Goal: Information Seeking & Learning: Learn about a topic

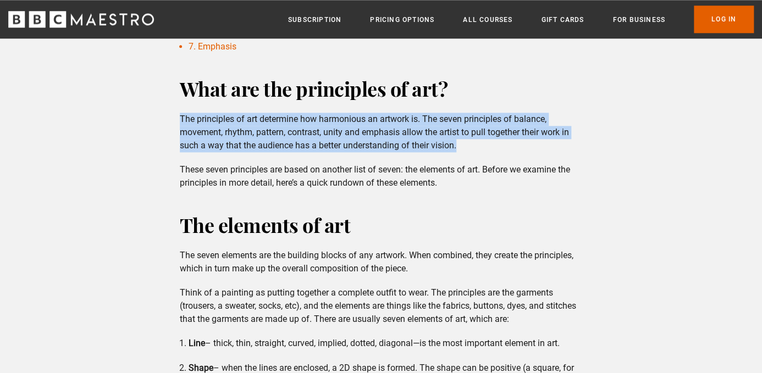
scroll to position [586, 0]
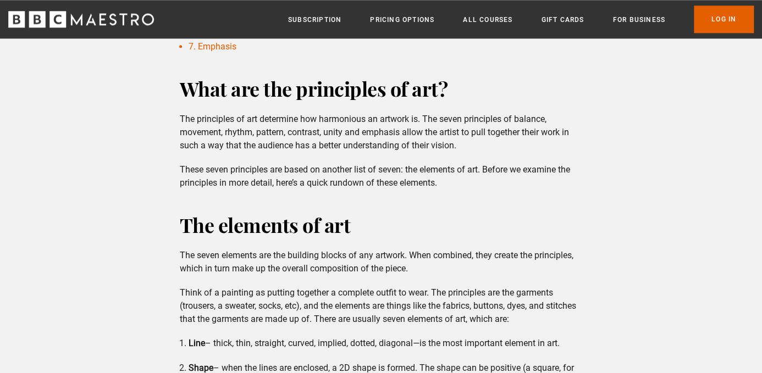
click at [373, 181] on p "These seven principles are based on another list of seven: the elements of art.…" at bounding box center [381, 176] width 403 height 26
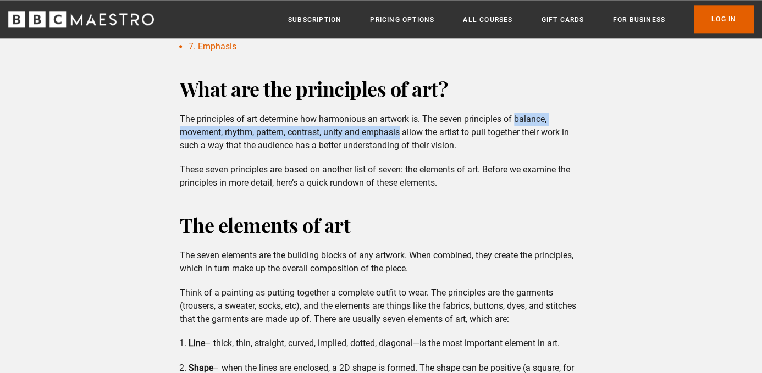
drag, startPoint x: 515, startPoint y: 118, endPoint x: 401, endPoint y: 137, distance: 115.5
click at [401, 137] on p "The principles of art determine how harmonious an artwork is. The seven princip…" at bounding box center [381, 133] width 403 height 40
copy p "balance, movement, rhythm, pattern, contrast, unity and emphasis"
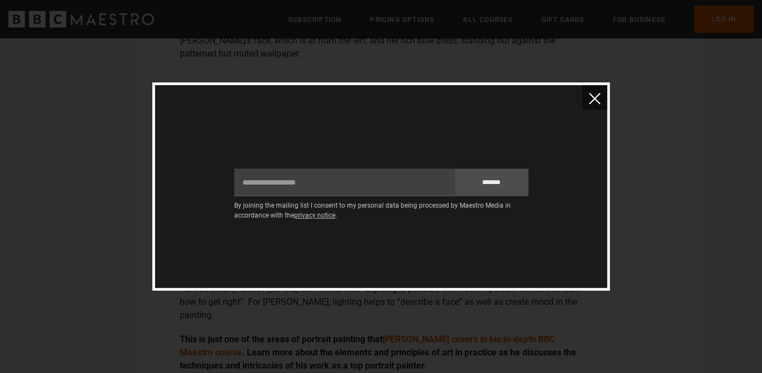
scroll to position [1887, 0]
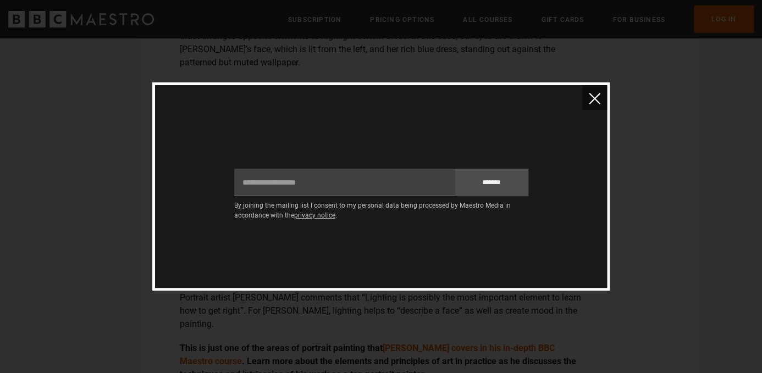
click at [591, 96] on img "close" at bounding box center [595, 99] width 12 height 12
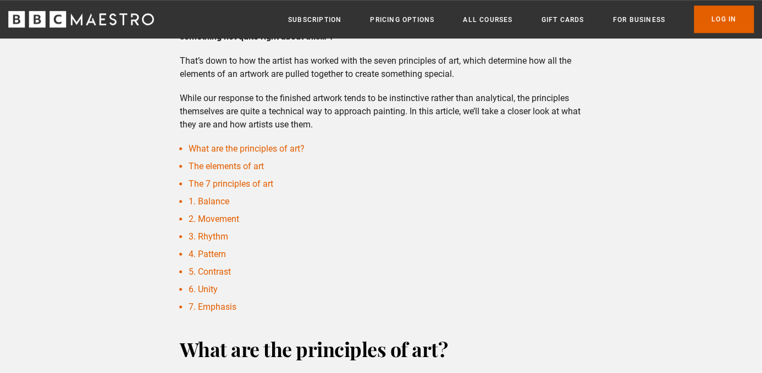
scroll to position [275, 0]
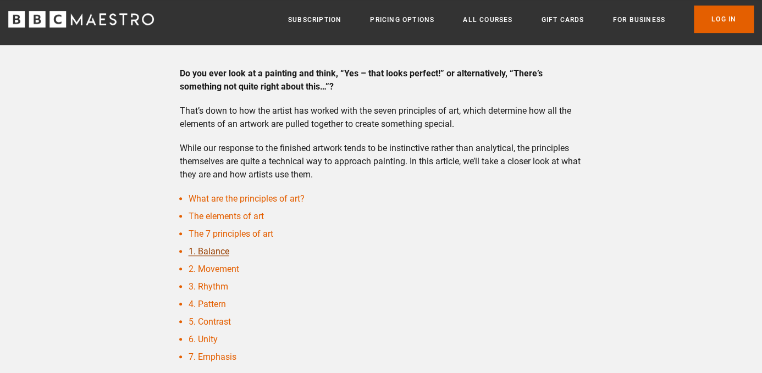
click at [213, 251] on link "1. Balance" at bounding box center [209, 251] width 41 height 10
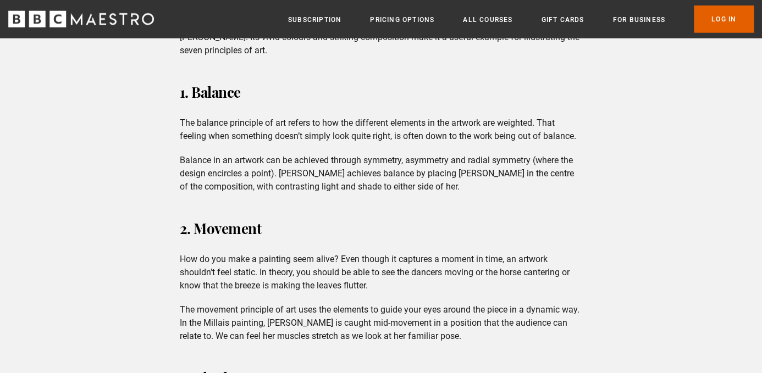
scroll to position [1282, 0]
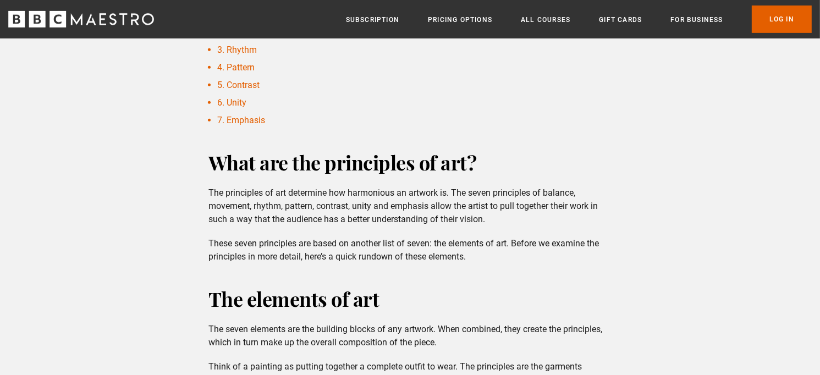
click at [402, 194] on p "The principles of art determine how harmonious an artwork is. The seven princip…" at bounding box center [409, 206] width 403 height 40
click at [471, 260] on p "These seven principles are based on another list of seven: the elements of art.…" at bounding box center [409, 250] width 403 height 26
click at [446, 209] on p "The principles of art determine how harmonious an artwork is. The seven princip…" at bounding box center [409, 206] width 403 height 40
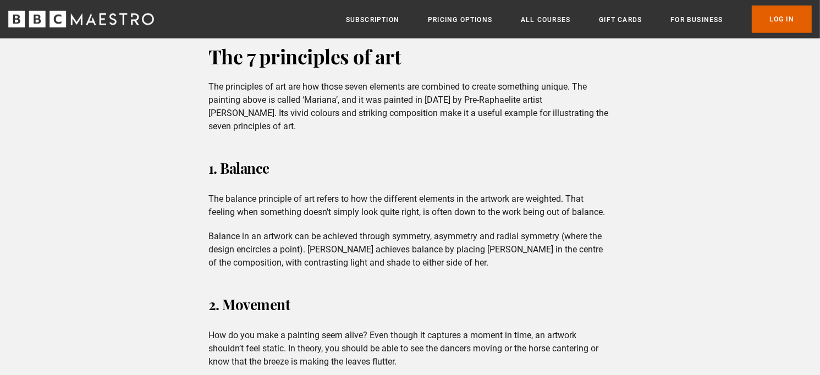
scroll to position [1198, 0]
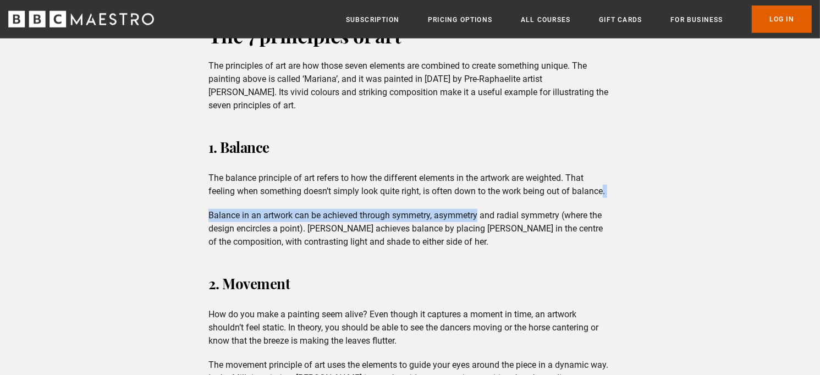
drag, startPoint x: 606, startPoint y: 191, endPoint x: 477, endPoint y: 200, distance: 129.0
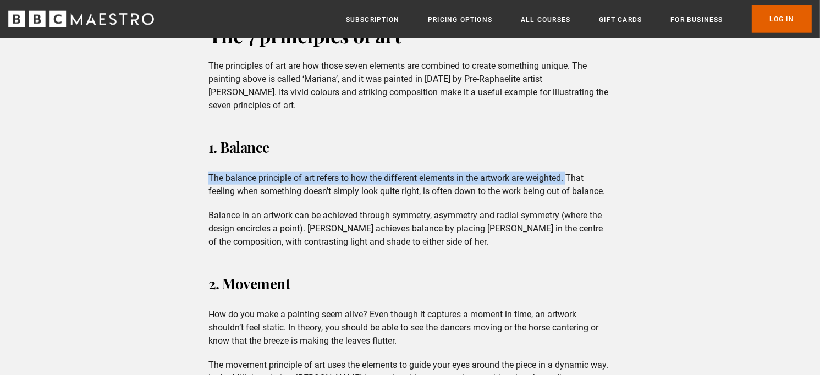
drag, startPoint x: 569, startPoint y: 175, endPoint x: 203, endPoint y: 172, distance: 366.2
copy p "The balance principle of art refers to how the different elements in the artwor…"
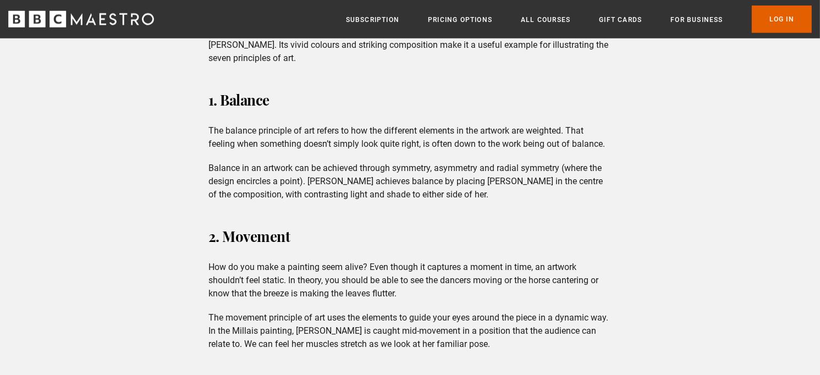
scroll to position [1249, 0]
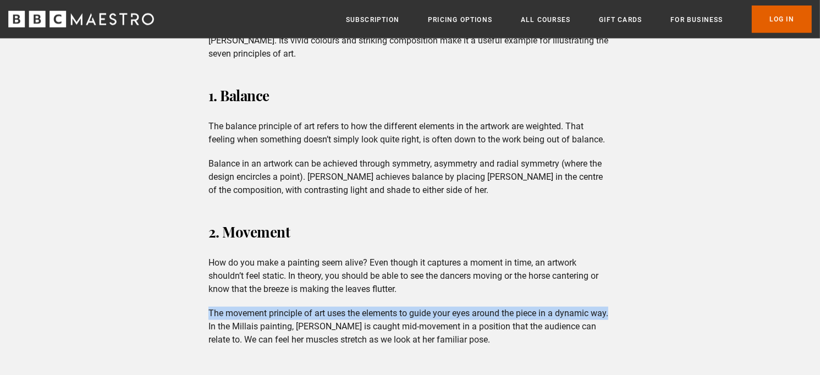
drag, startPoint x: 610, startPoint y: 313, endPoint x: 203, endPoint y: 314, distance: 406.9
copy p "The movement principle of art uses the elements to guide your eyes around the p…"
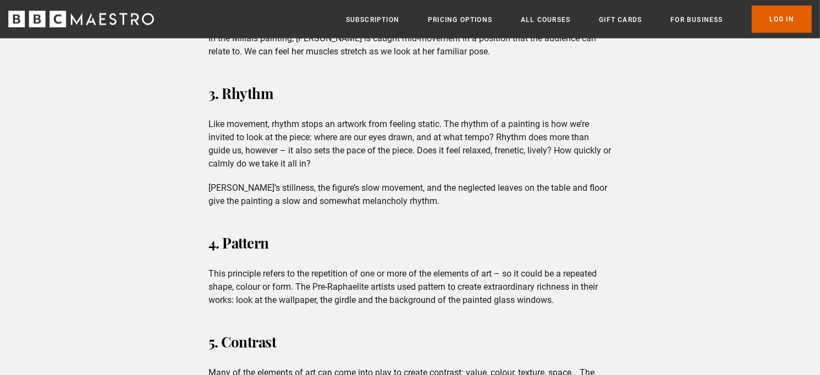
scroll to position [1442, 0]
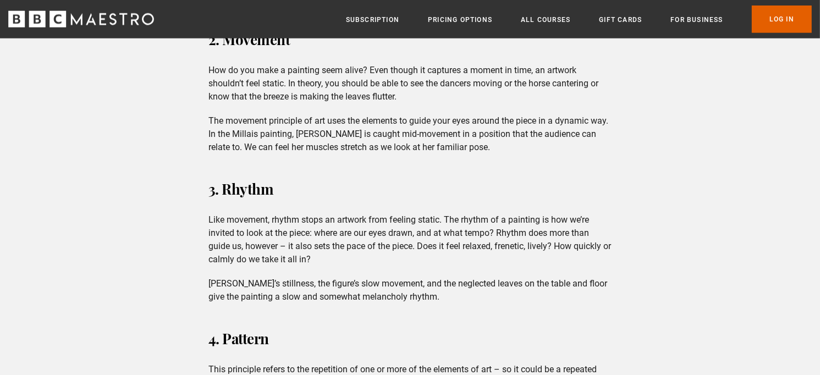
click at [389, 183] on h3 "3. Rhythm" at bounding box center [409, 189] width 403 height 26
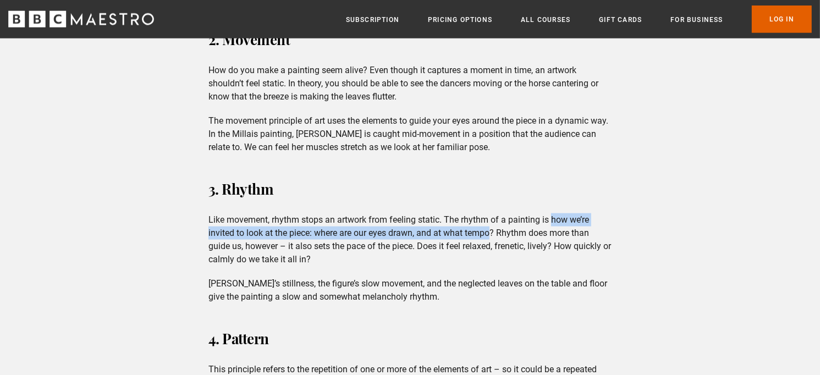
drag, startPoint x: 552, startPoint y: 218, endPoint x: 490, endPoint y: 233, distance: 63.3
click at [490, 233] on p "Like movement, rhythm stops an artwork from feeling static. The rhythm of a pai…" at bounding box center [409, 239] width 403 height 53
copy p "how we’re invited to look at the piece: where are our eyes drawn, and at what t…"
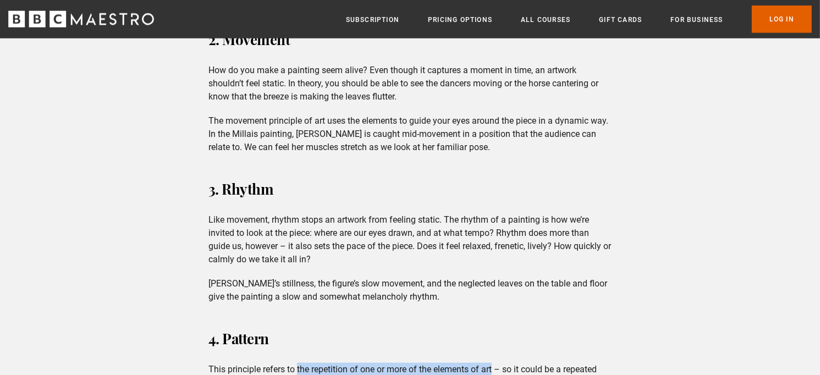
drag, startPoint x: 497, startPoint y: 368, endPoint x: 297, endPoint y: 364, distance: 199.6
copy p "the repetition of one or more of the elements of art"
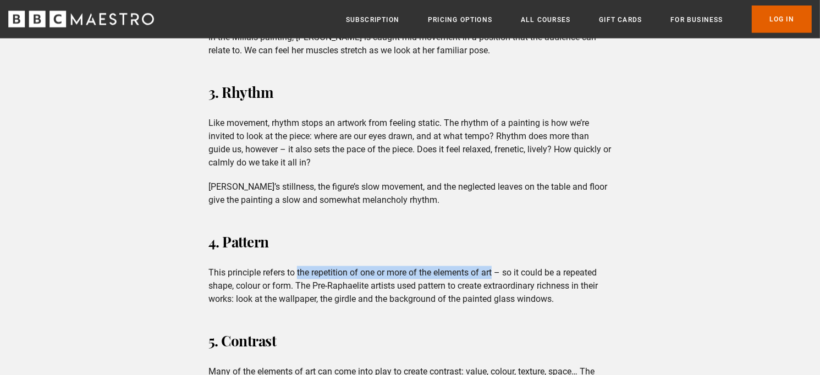
scroll to position [1543, 0]
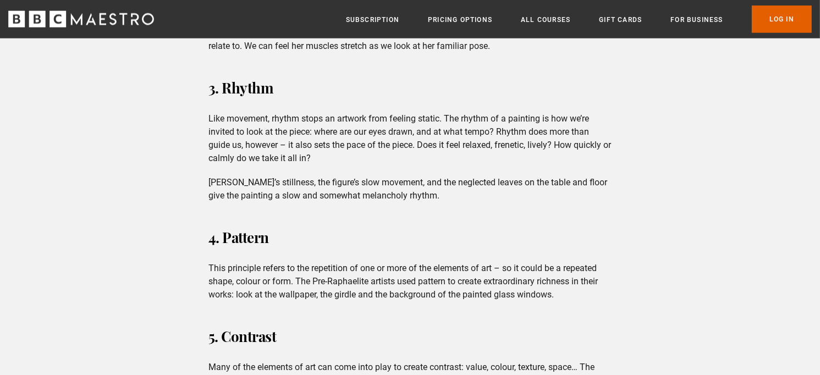
click at [345, 335] on h3 "5. Contrast" at bounding box center [409, 336] width 403 height 26
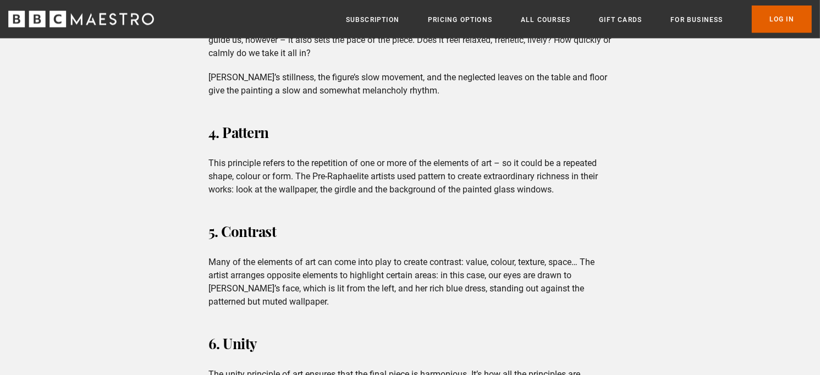
scroll to position [1673, 0]
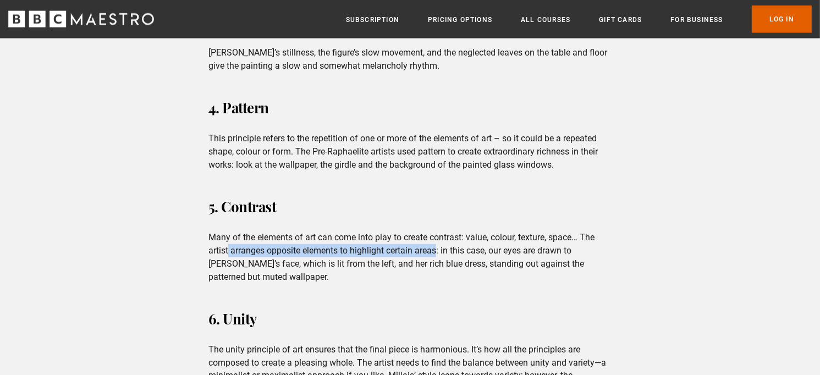
drag, startPoint x: 439, startPoint y: 252, endPoint x: 230, endPoint y: 252, distance: 209.5
click at [230, 252] on p "Many of the elements of art can come into play to create contrast: value, colou…" at bounding box center [409, 257] width 403 height 53
copy p "arranges opposite elements to highlight certain areas"
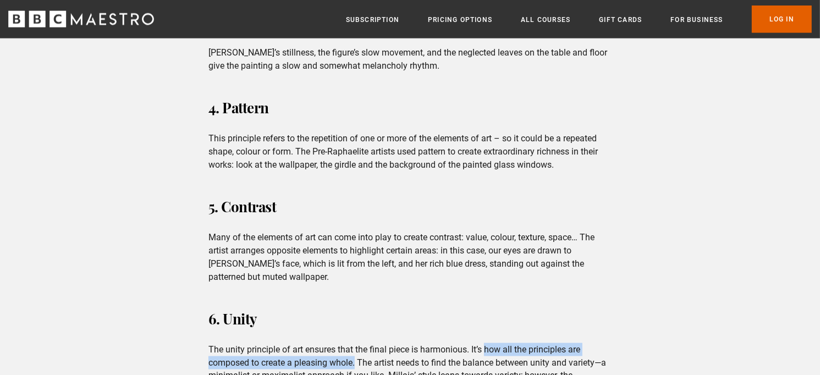
drag, startPoint x: 486, startPoint y: 350, endPoint x: 357, endPoint y: 365, distance: 129.5
click at [357, 365] on p "The unity principle of art ensures that the final piece is harmonious. It’s how…" at bounding box center [409, 369] width 403 height 53
copy p "how all the principles are composed to create a pleasing whole."
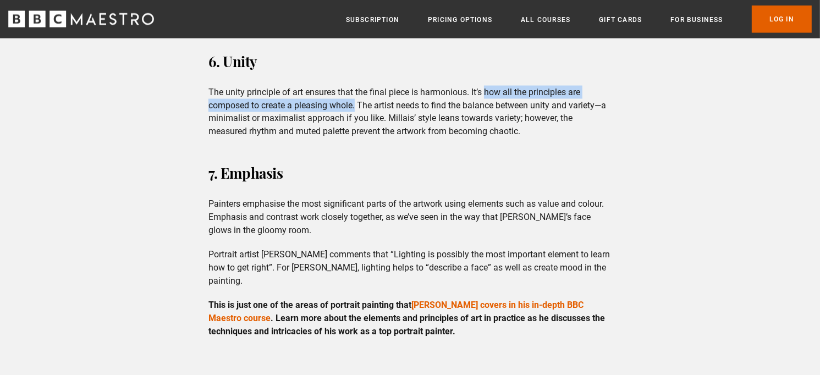
scroll to position [1934, 0]
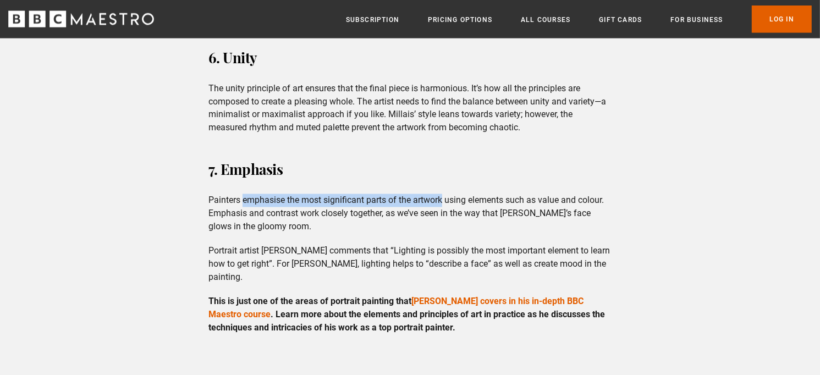
drag, startPoint x: 244, startPoint y: 200, endPoint x: 444, endPoint y: 195, distance: 200.2
click at [444, 195] on p "Painters emphasise the most significant parts of the artwork using elements suc…" at bounding box center [409, 214] width 403 height 40
copy p "emphasise the most significant parts of the artwork"
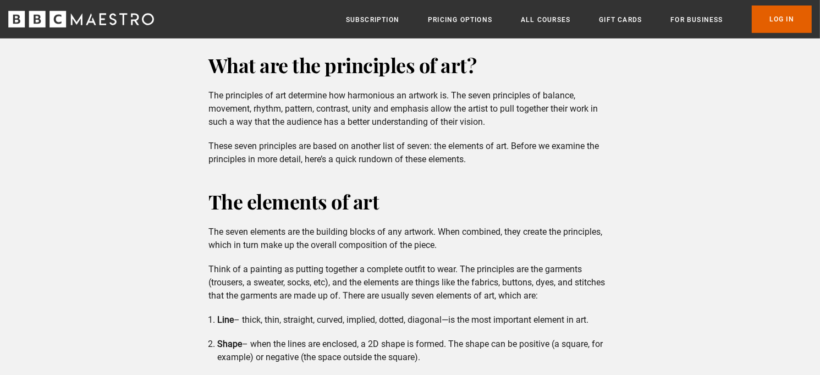
scroll to position [614, 0]
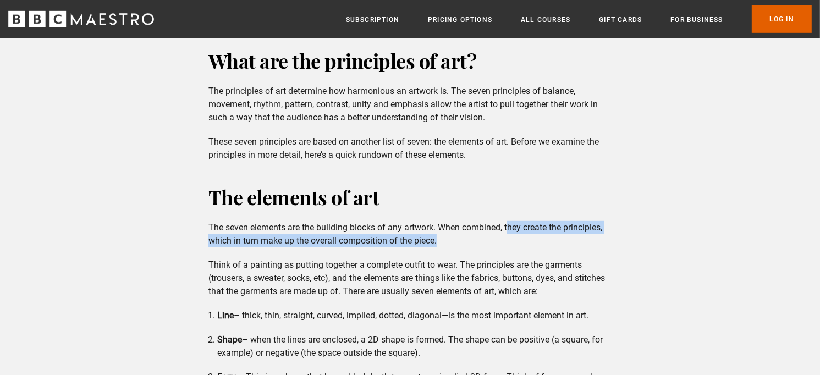
drag, startPoint x: 510, startPoint y: 224, endPoint x: 514, endPoint y: 243, distance: 19.6
click at [514, 243] on p "The seven elements are the building blocks of any artwork. When combined, they …" at bounding box center [409, 234] width 403 height 26
copy p "hey create the principles, which in turn make up the overall composition of the…"
